Goal: Book appointment/travel/reservation

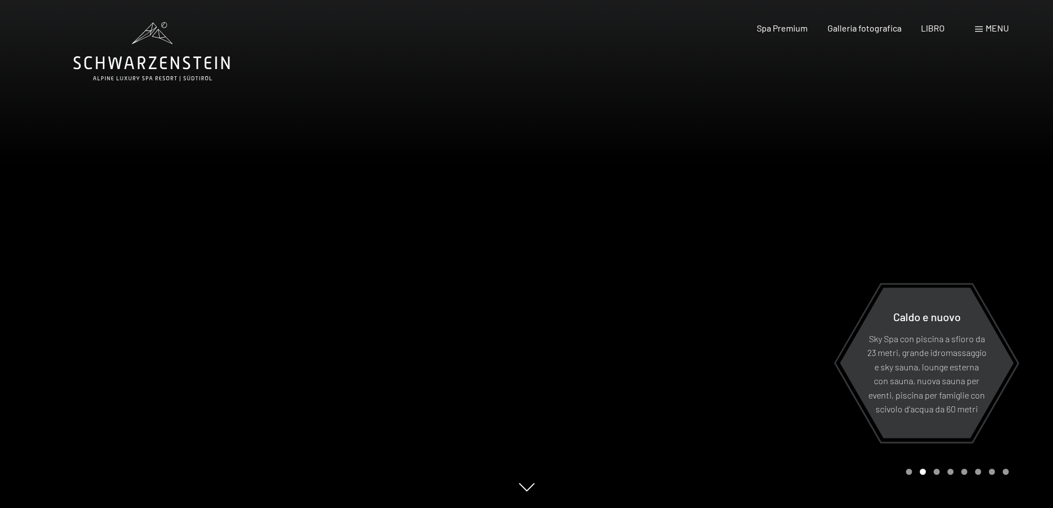
click at [995, 29] on font "menu" at bounding box center [997, 28] width 23 height 11
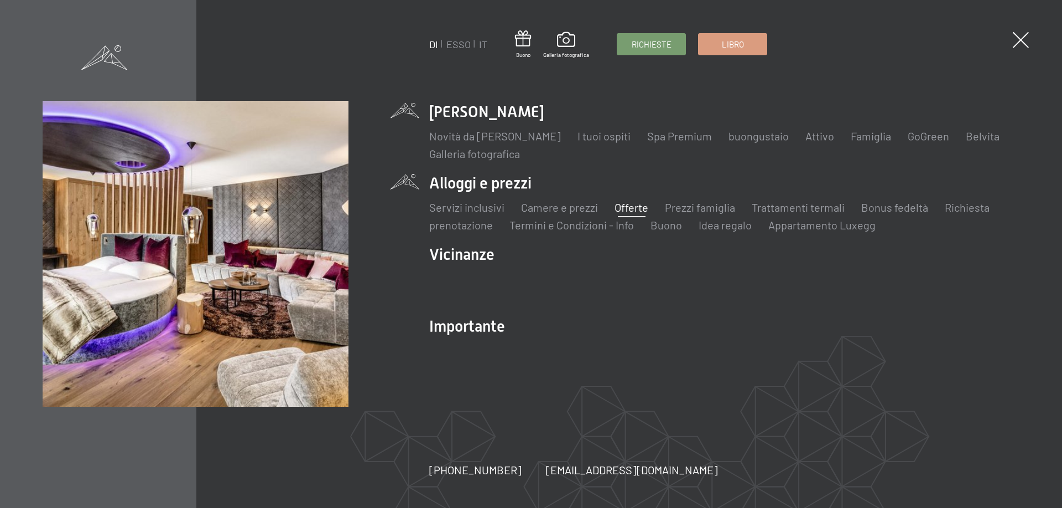
click at [637, 208] on font "Offerte" at bounding box center [631, 207] width 34 height 13
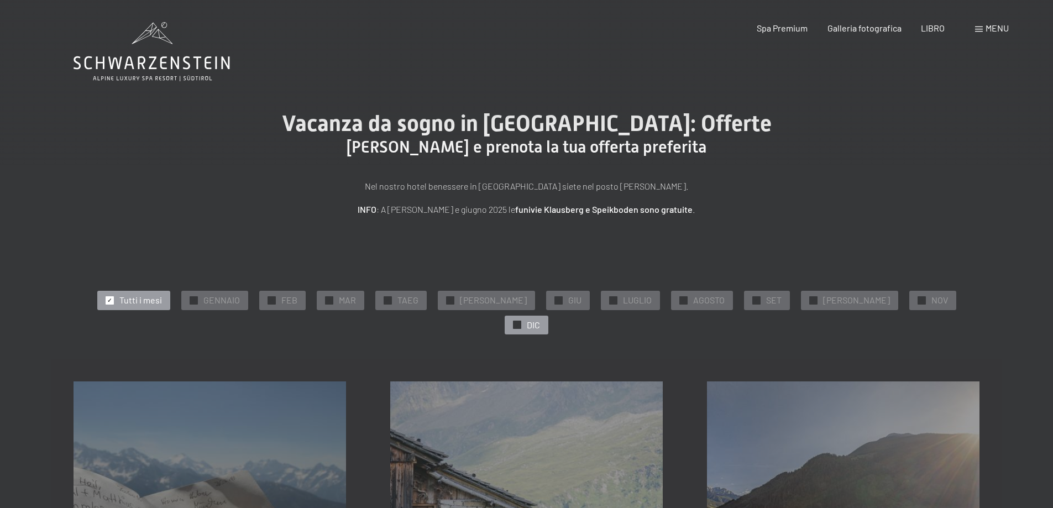
click at [548, 316] on div "✓ DIC" at bounding box center [527, 325] width 44 height 19
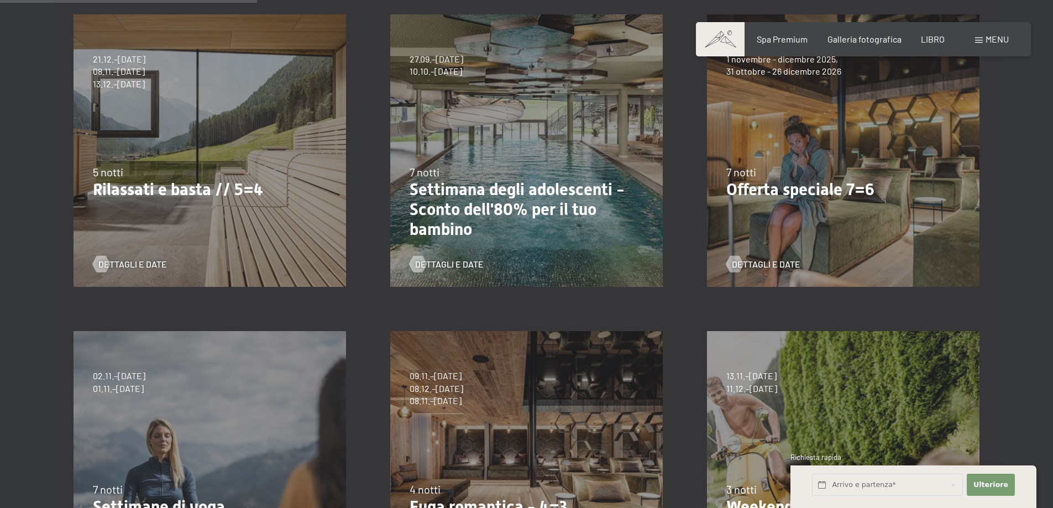
scroll to position [387, 0]
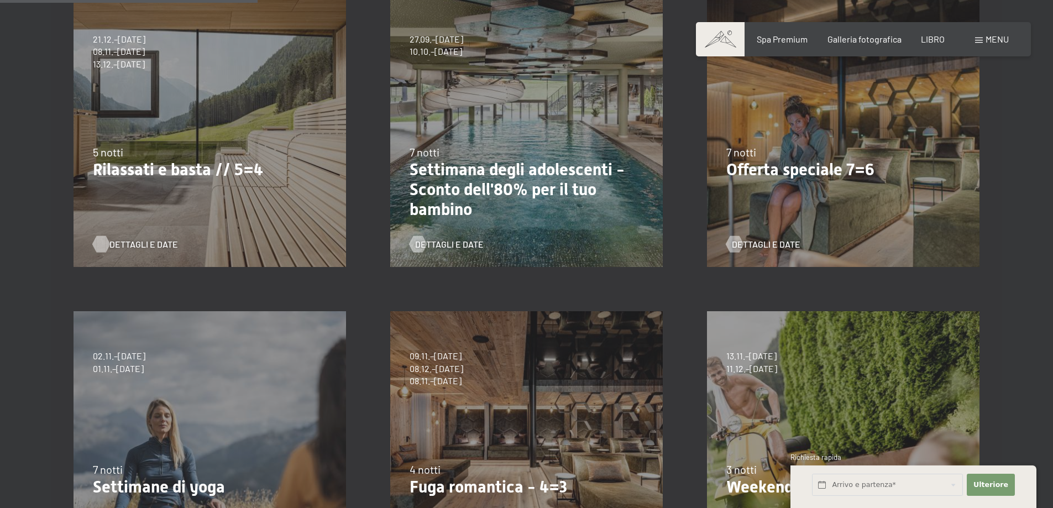
click at [122, 239] on font "Dettagli e date" at bounding box center [143, 244] width 69 height 11
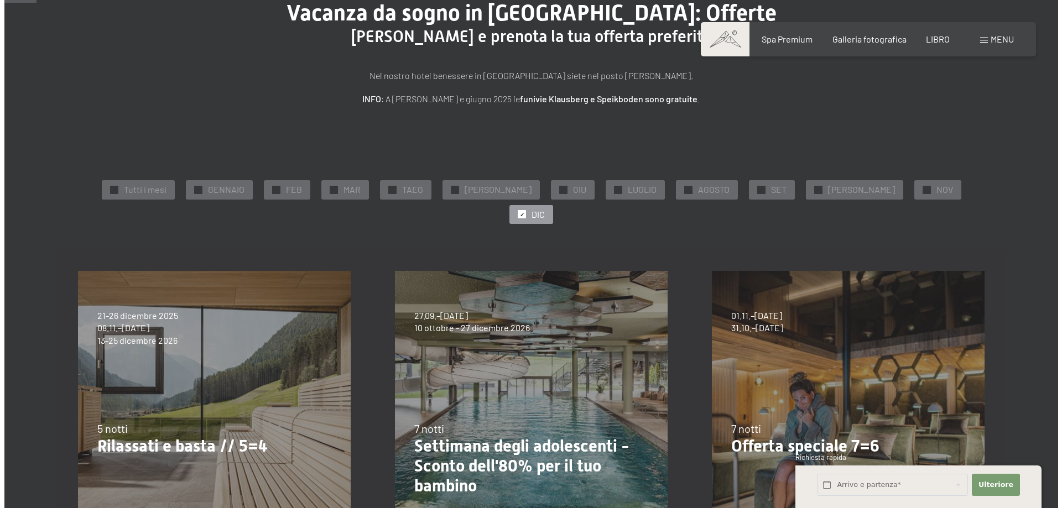
scroll to position [0, 0]
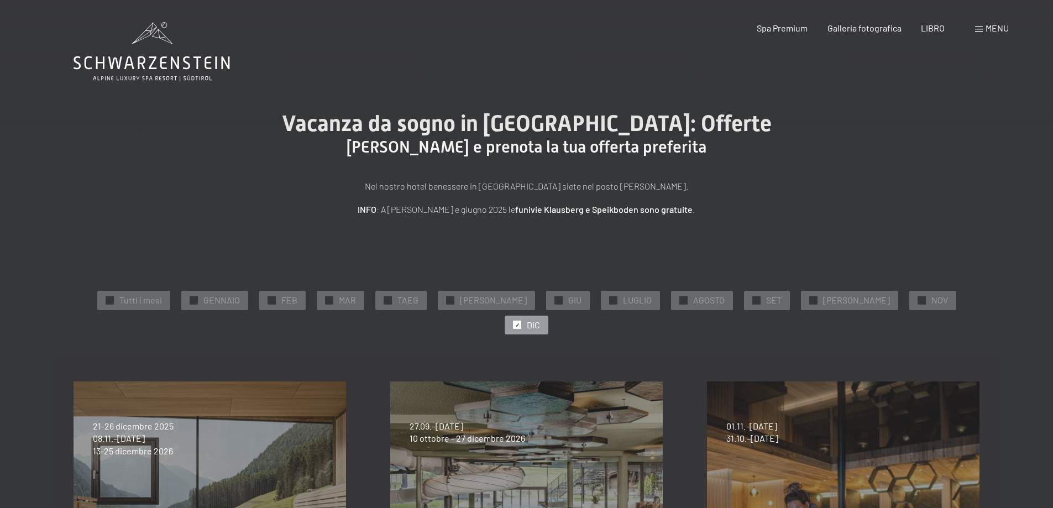
click at [991, 28] on font "menu" at bounding box center [997, 28] width 23 height 11
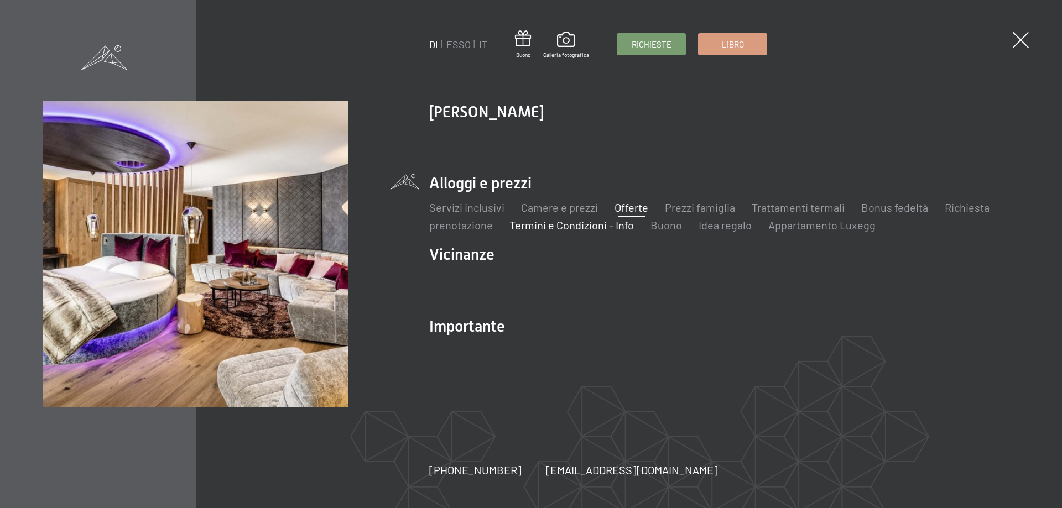
click at [578, 226] on font "Termini e Condizioni - Info" at bounding box center [571, 224] width 124 height 13
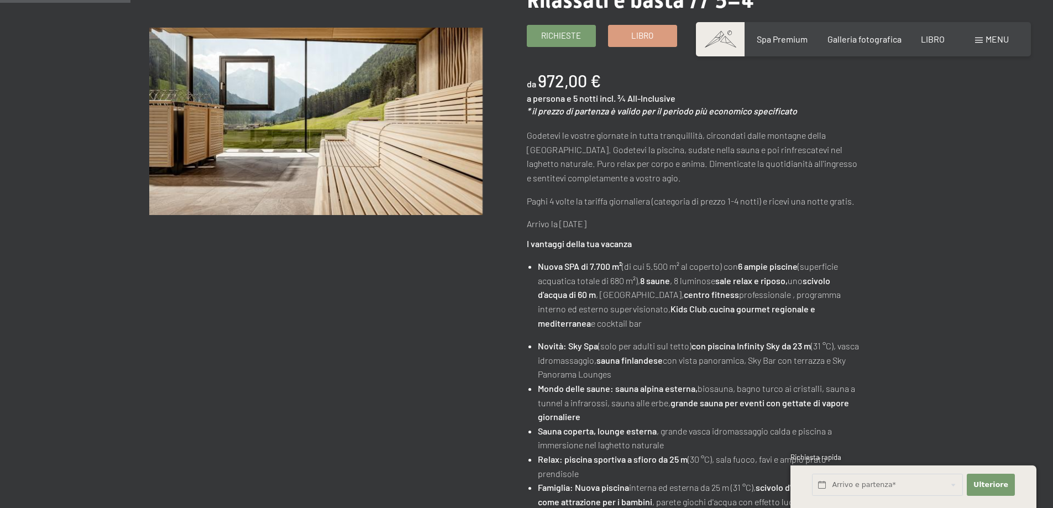
scroll to position [166, 0]
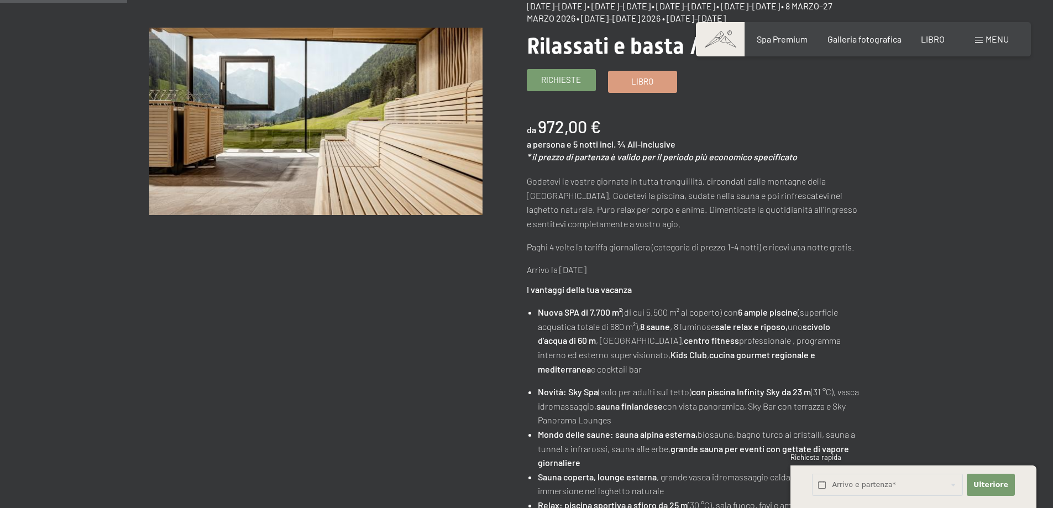
click at [547, 85] on font "Richieste" at bounding box center [561, 80] width 40 height 10
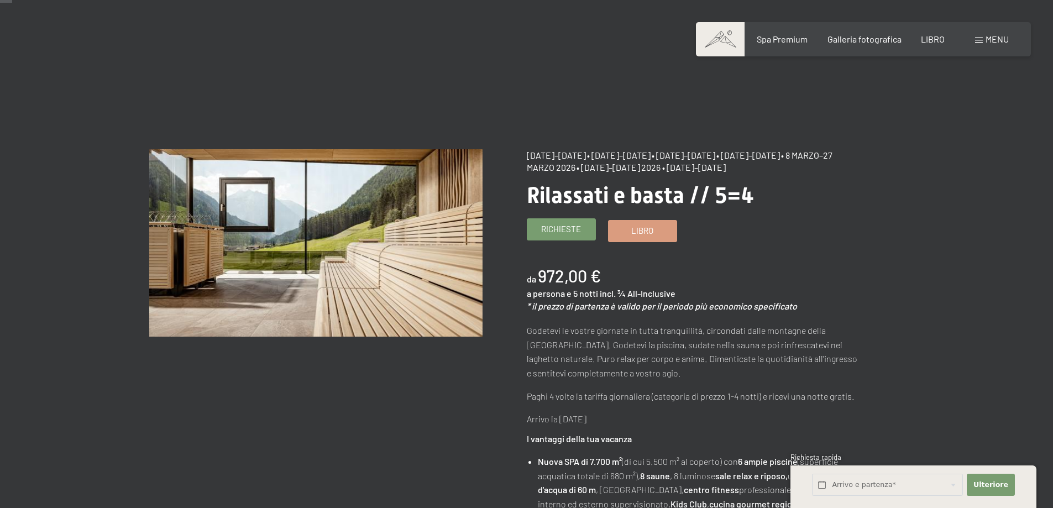
scroll to position [0, 0]
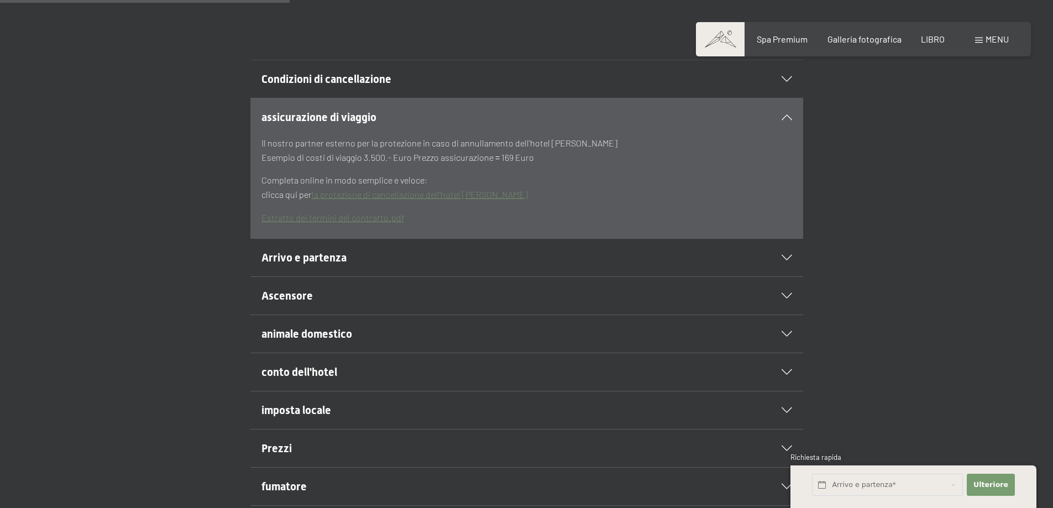
scroll to position [387, 0]
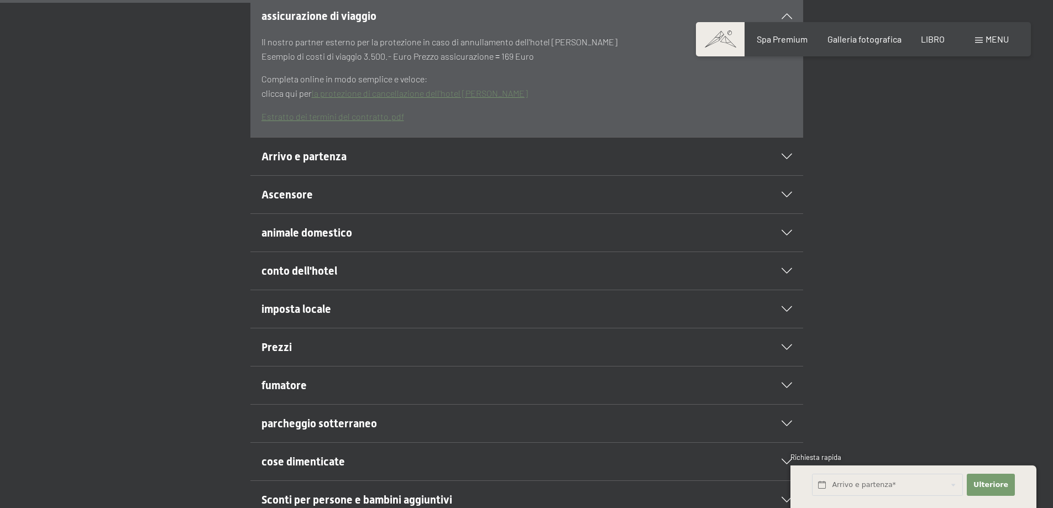
click at [788, 252] on div "animale domestico" at bounding box center [527, 233] width 531 height 38
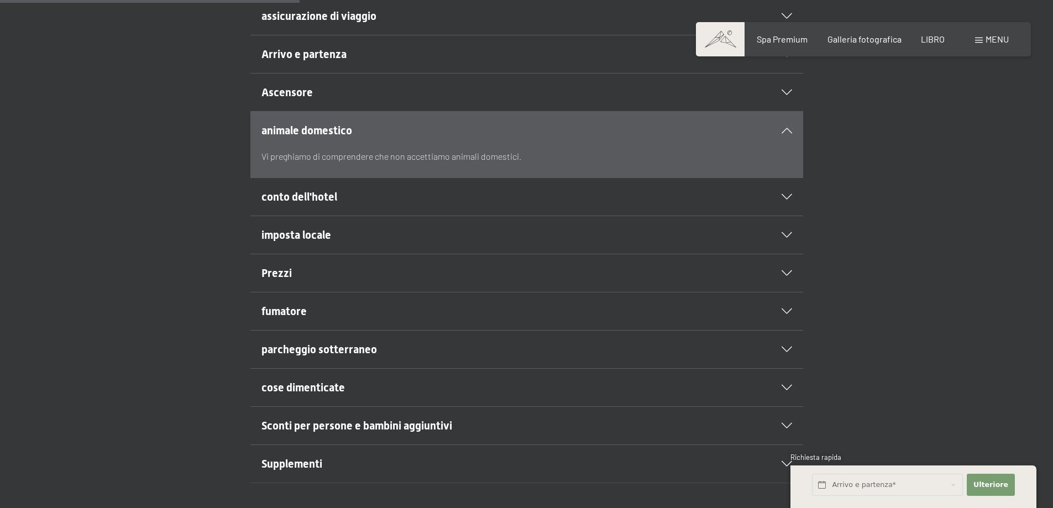
click at [787, 149] on div "animale domestico" at bounding box center [527, 131] width 531 height 38
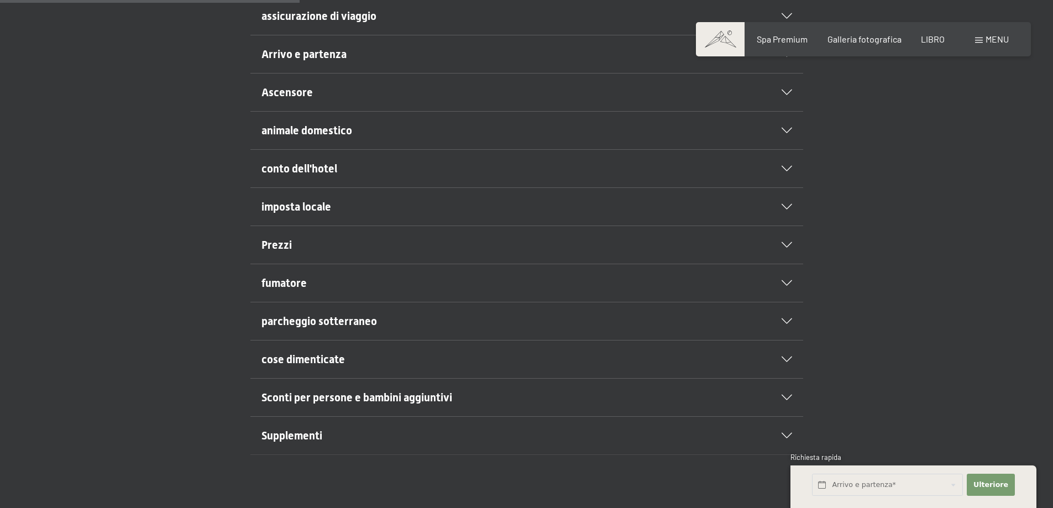
click at [347, 176] on h2 "conto dell'hotel" at bounding box center [501, 168] width 478 height 15
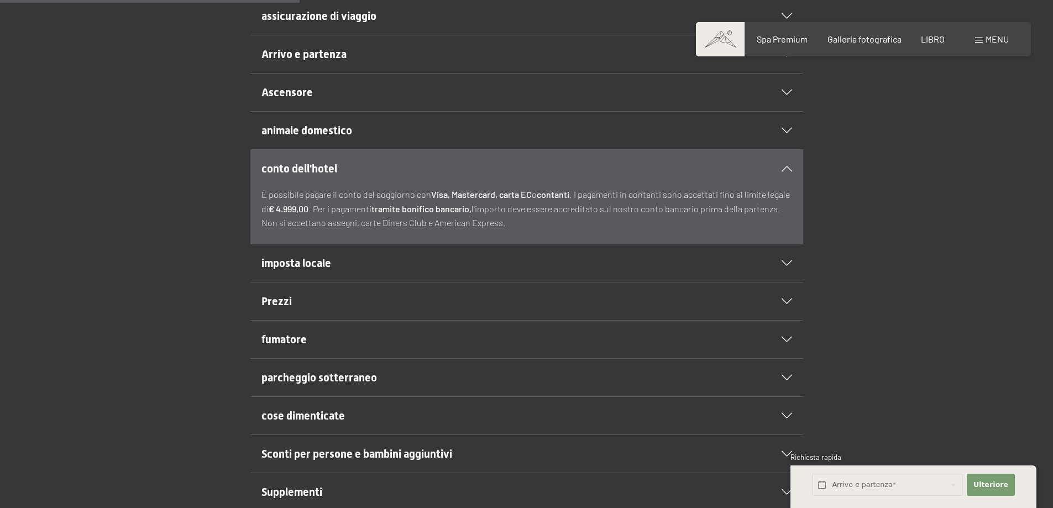
click at [791, 171] on icon at bounding box center [787, 169] width 11 height 6
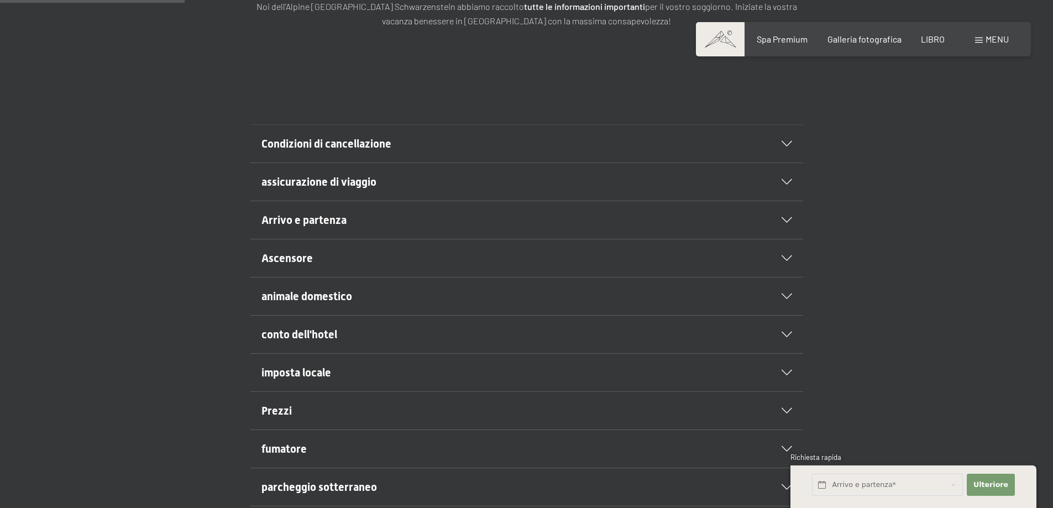
scroll to position [0, 0]
